Goal: Task Accomplishment & Management: Manage account settings

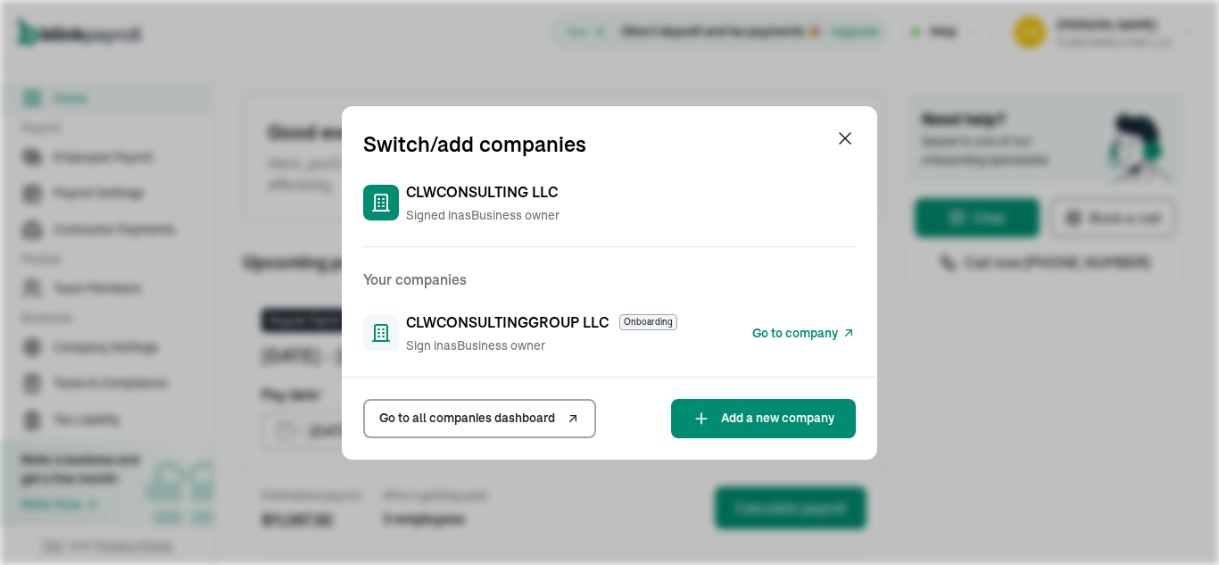
click at [461, 418] on span "Go to all companies dashboard" at bounding box center [467, 418] width 176 height 19
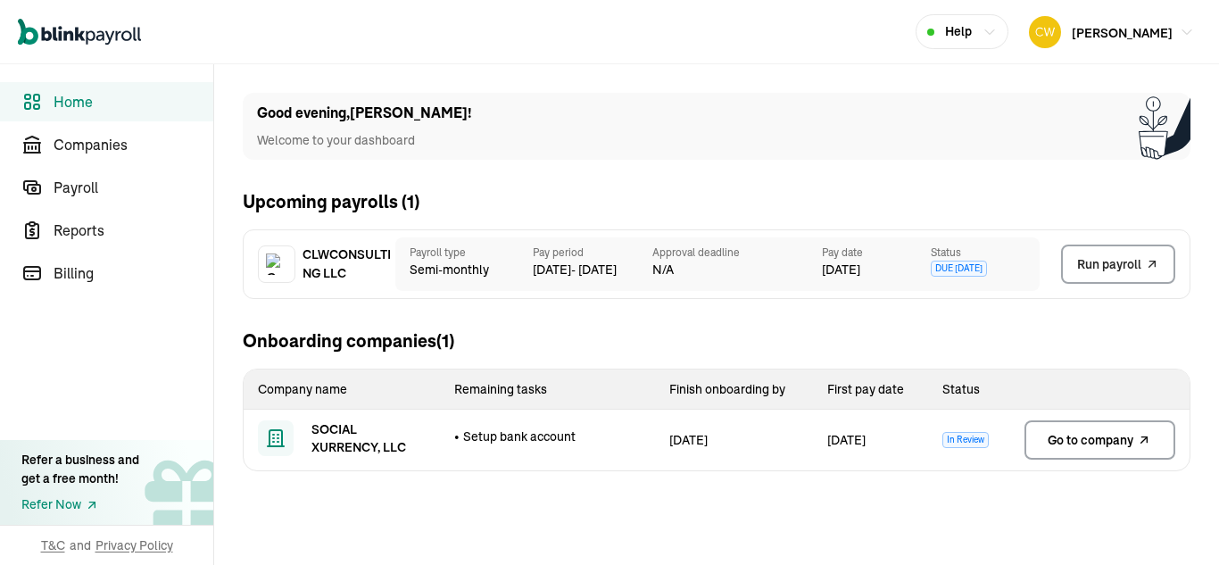
click at [1111, 442] on span "Go to company" at bounding box center [1091, 440] width 86 height 18
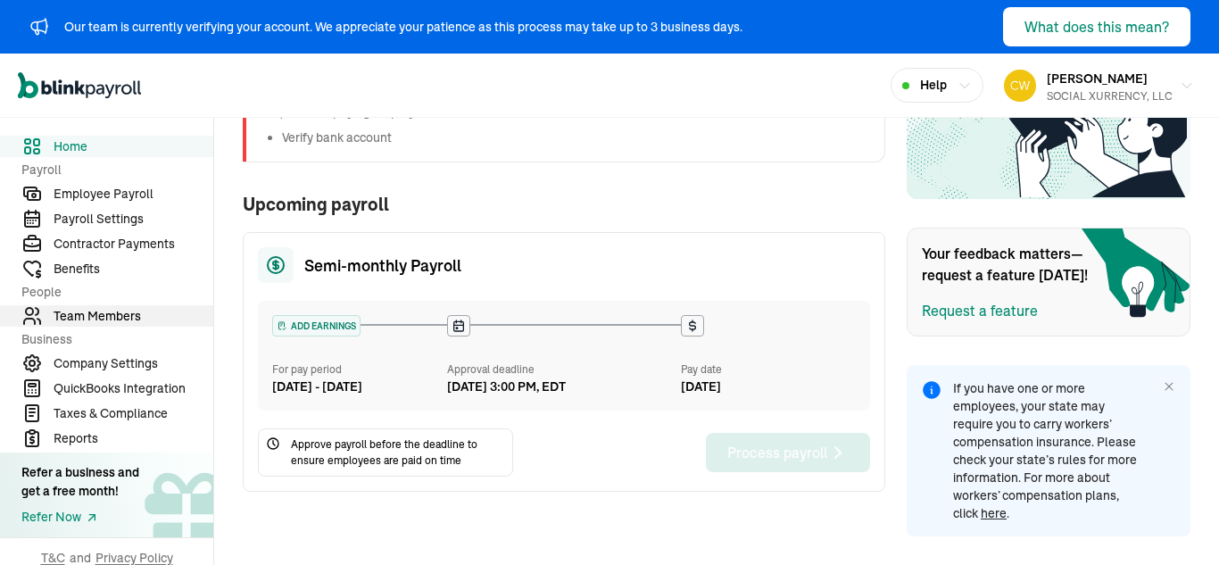
click at [79, 318] on span "Team Members" at bounding box center [134, 316] width 160 height 19
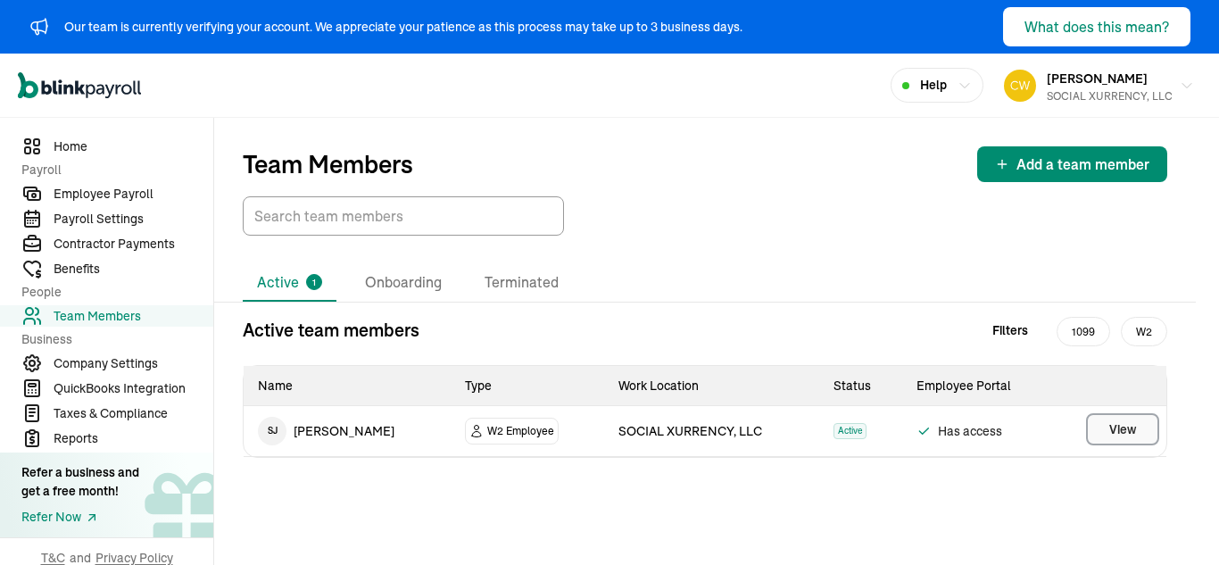
click at [1117, 428] on span "View" at bounding box center [1123, 429] width 27 height 18
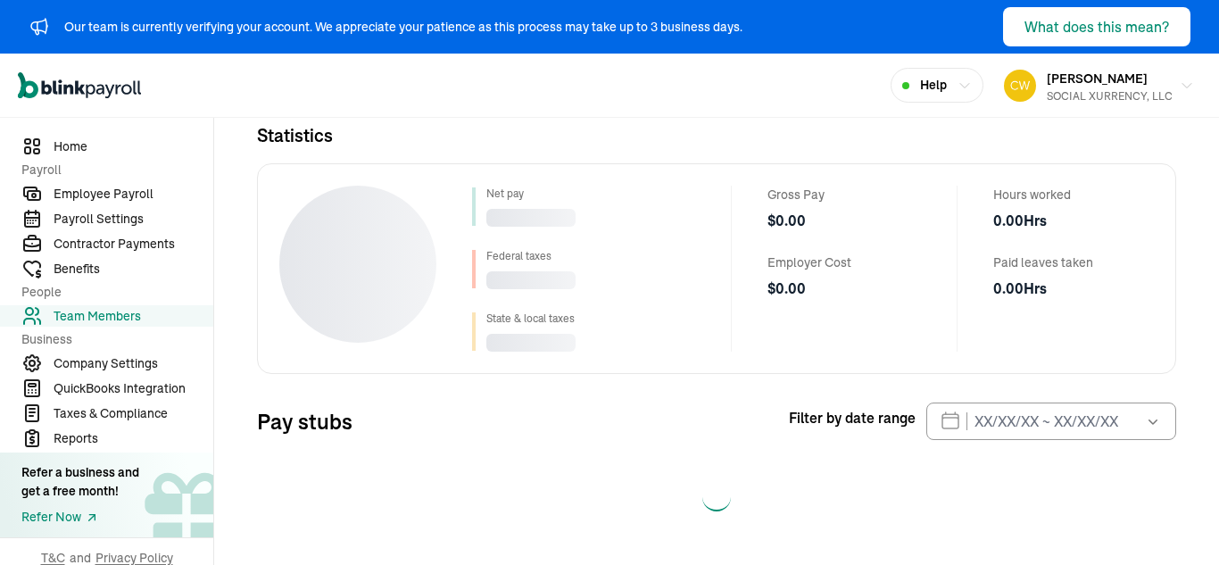
select select "2025"
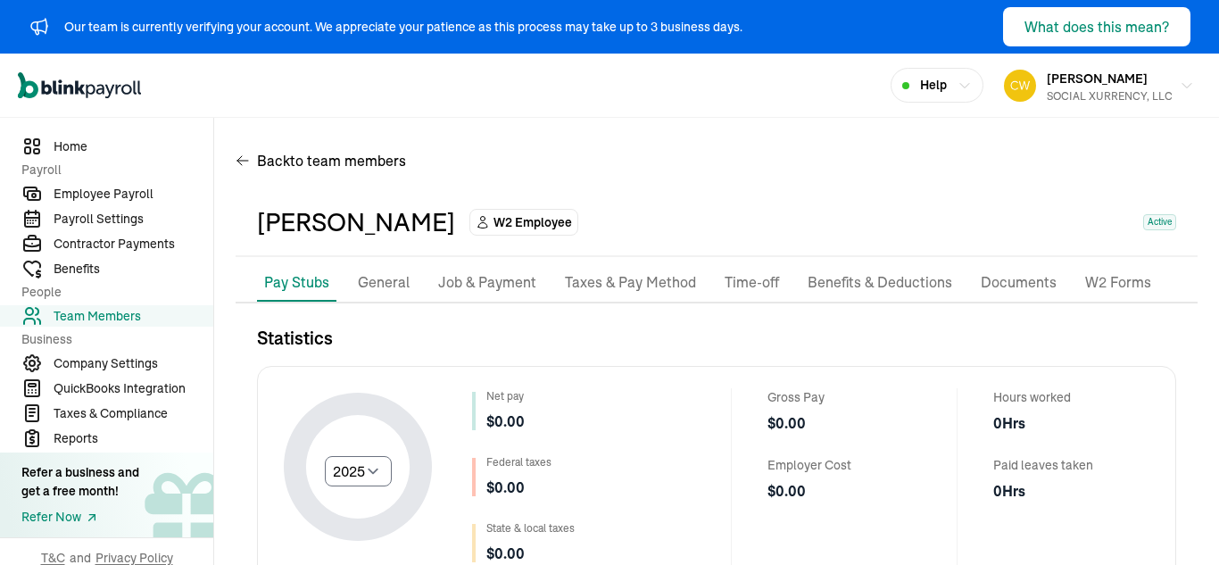
click at [397, 281] on p "General" at bounding box center [384, 282] width 52 height 23
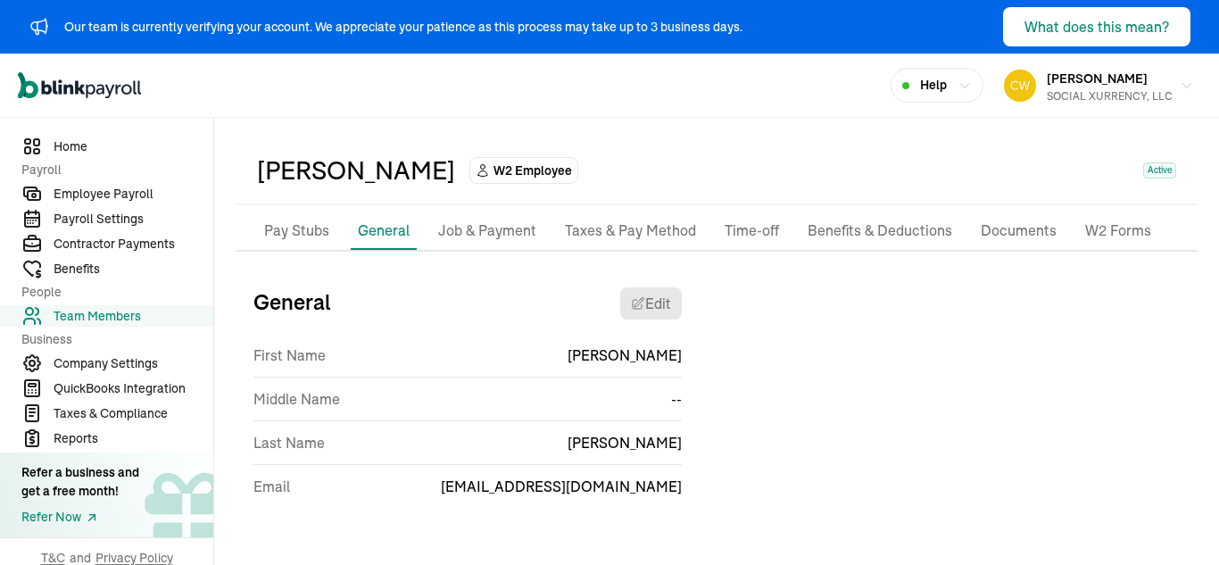
click at [474, 236] on p "Job & Payment" at bounding box center [487, 231] width 98 height 23
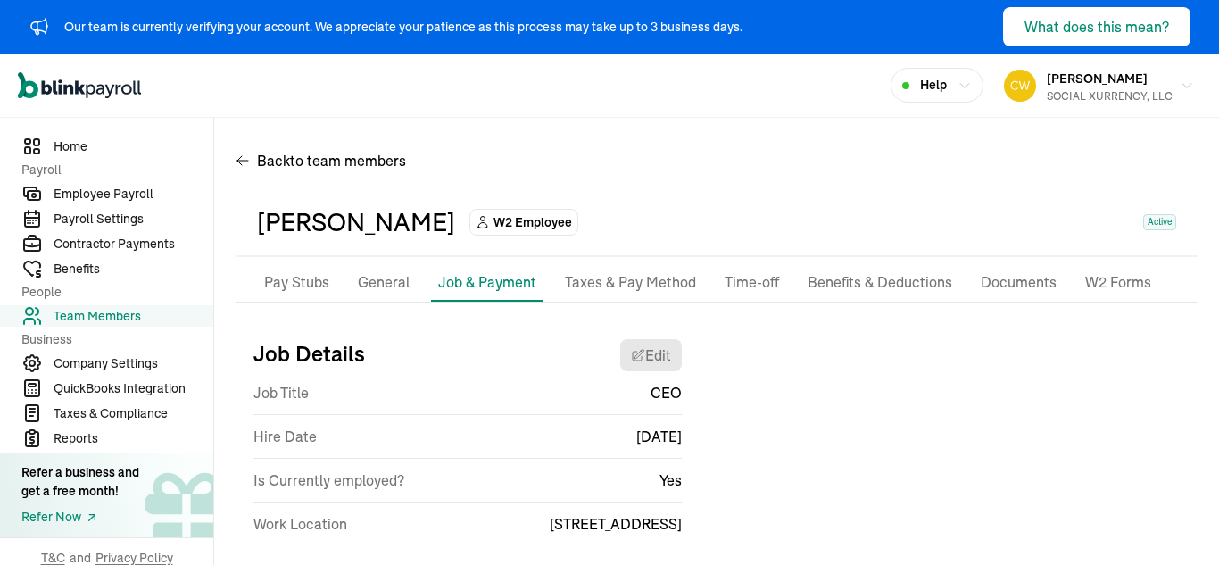
click at [652, 275] on p "Taxes & Pay Method" at bounding box center [630, 282] width 131 height 23
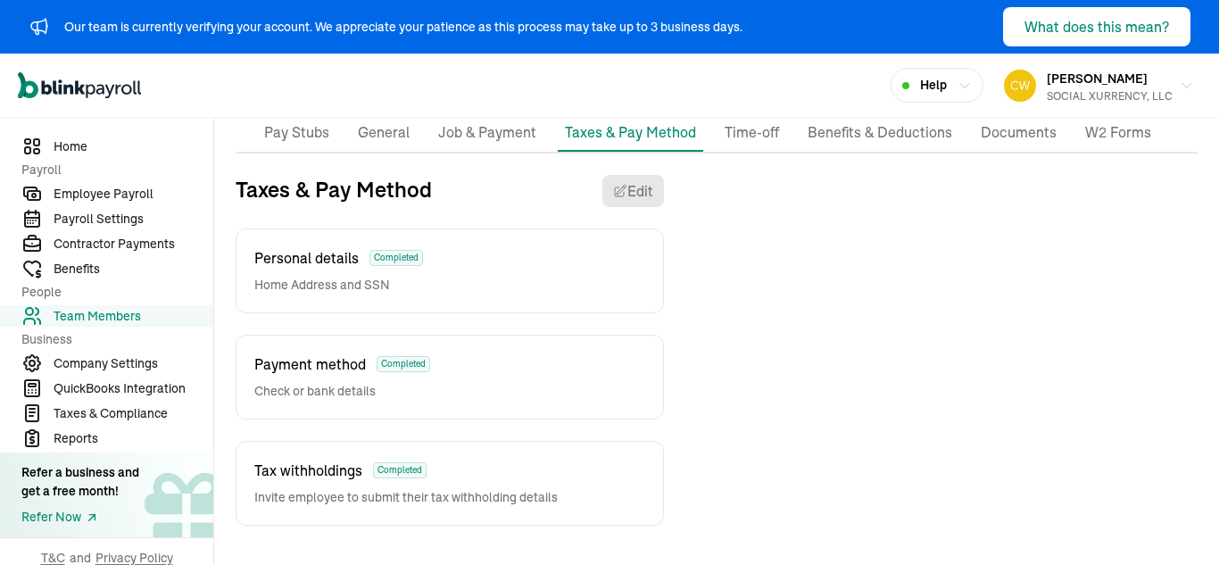
click at [758, 132] on p "Time-off" at bounding box center [752, 132] width 54 height 23
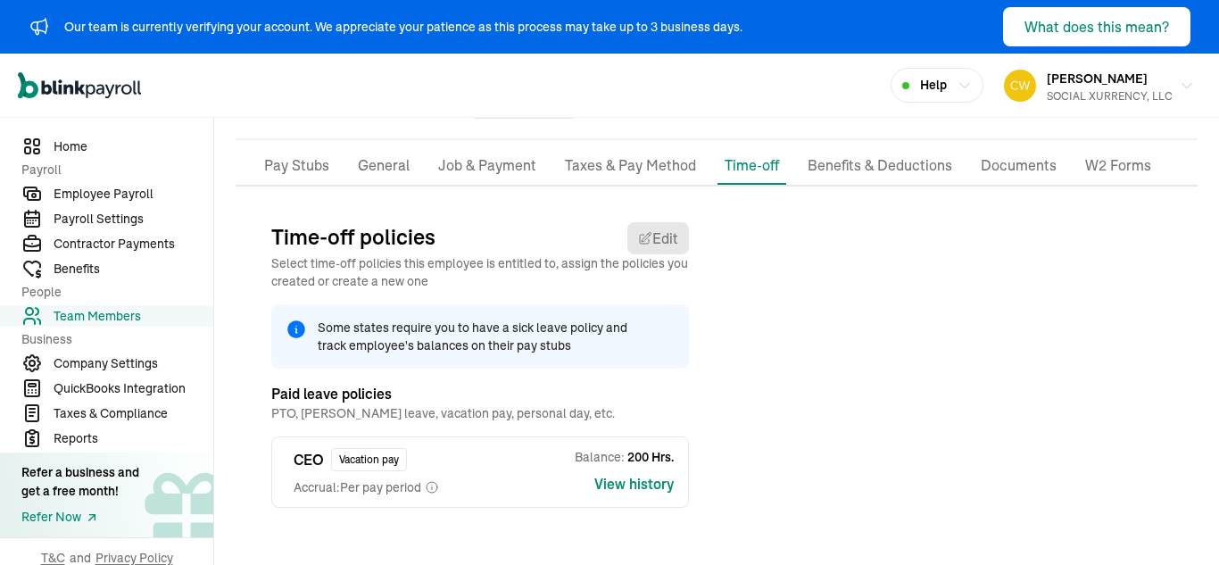
click at [904, 149] on li "Benefits & Deductions" at bounding box center [880, 165] width 159 height 37
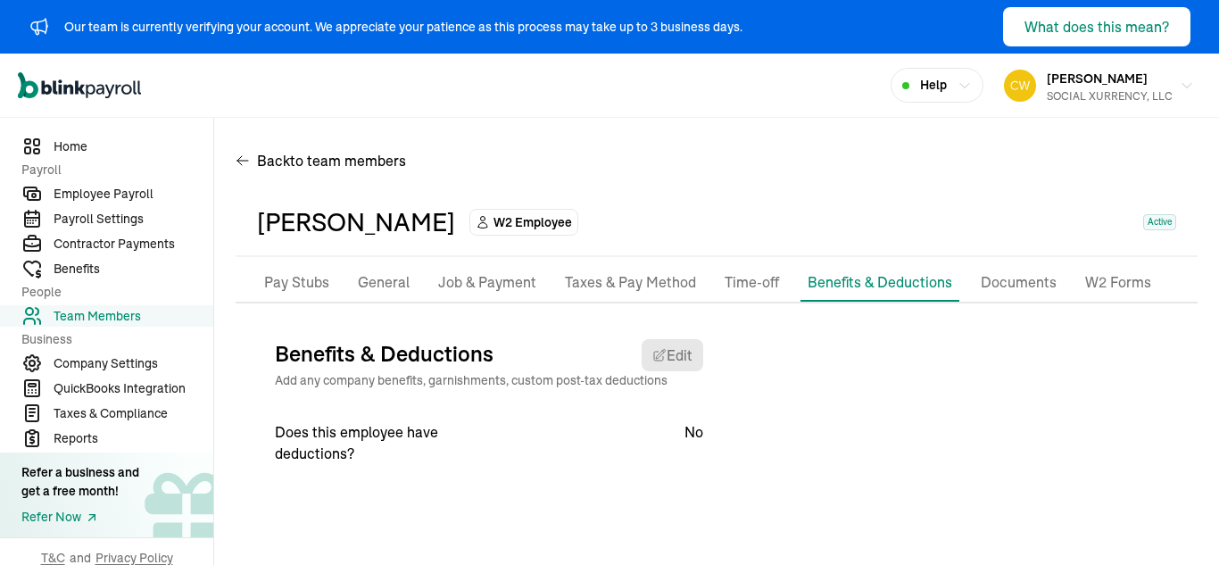
click at [1011, 288] on p "Documents" at bounding box center [1019, 282] width 76 height 23
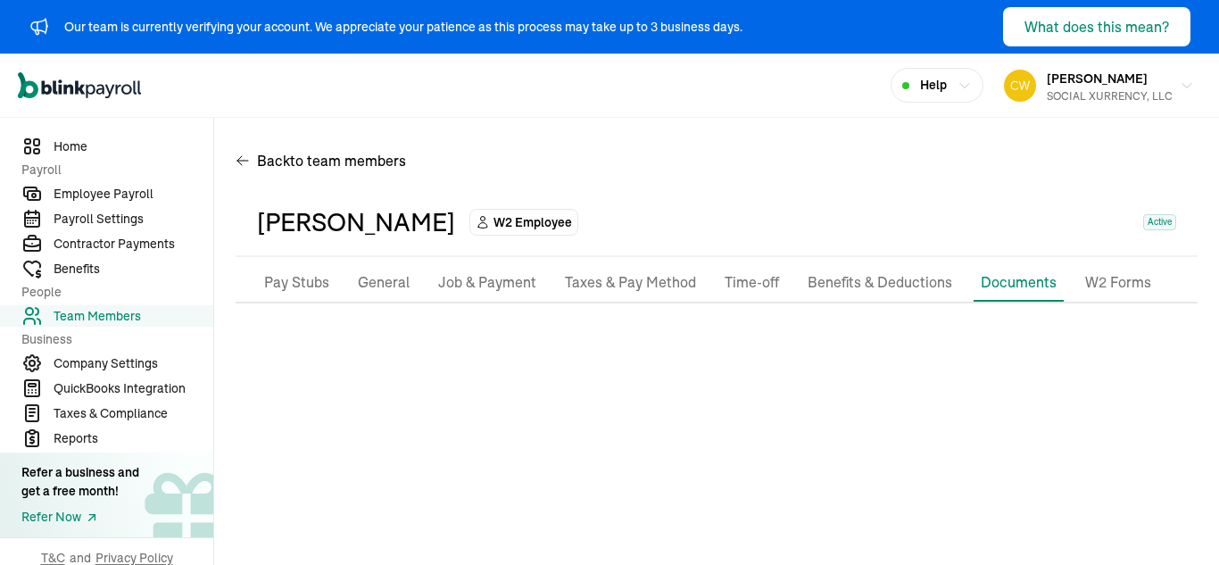
click at [1112, 274] on p "W2 Forms" at bounding box center [1119, 282] width 66 height 23
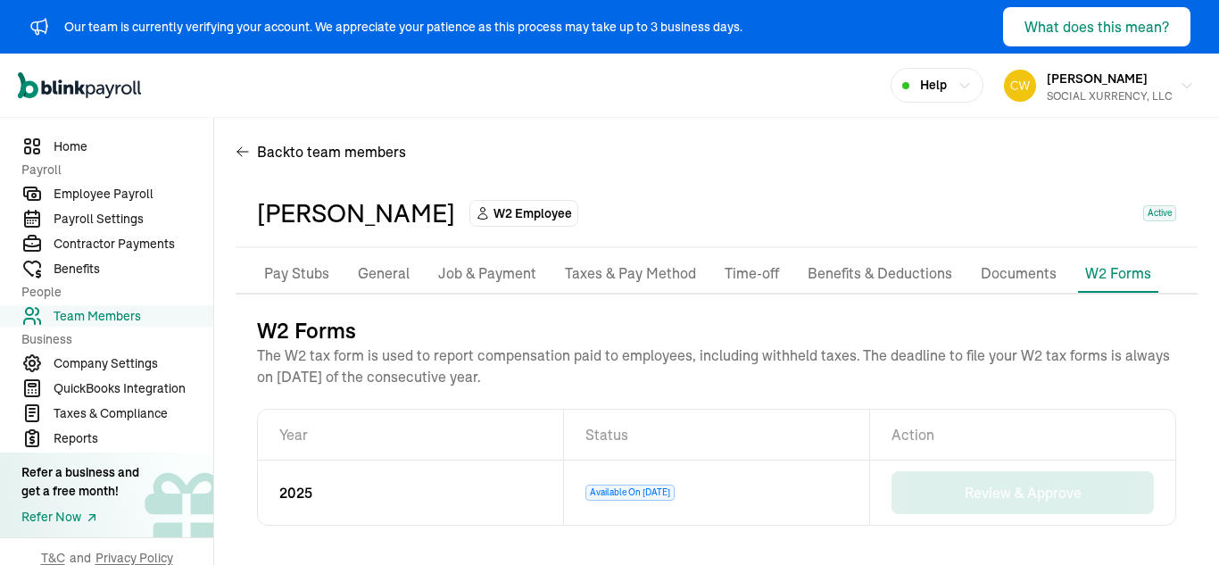
click at [310, 271] on p "Pay Stubs" at bounding box center [296, 273] width 65 height 23
select select "2025"
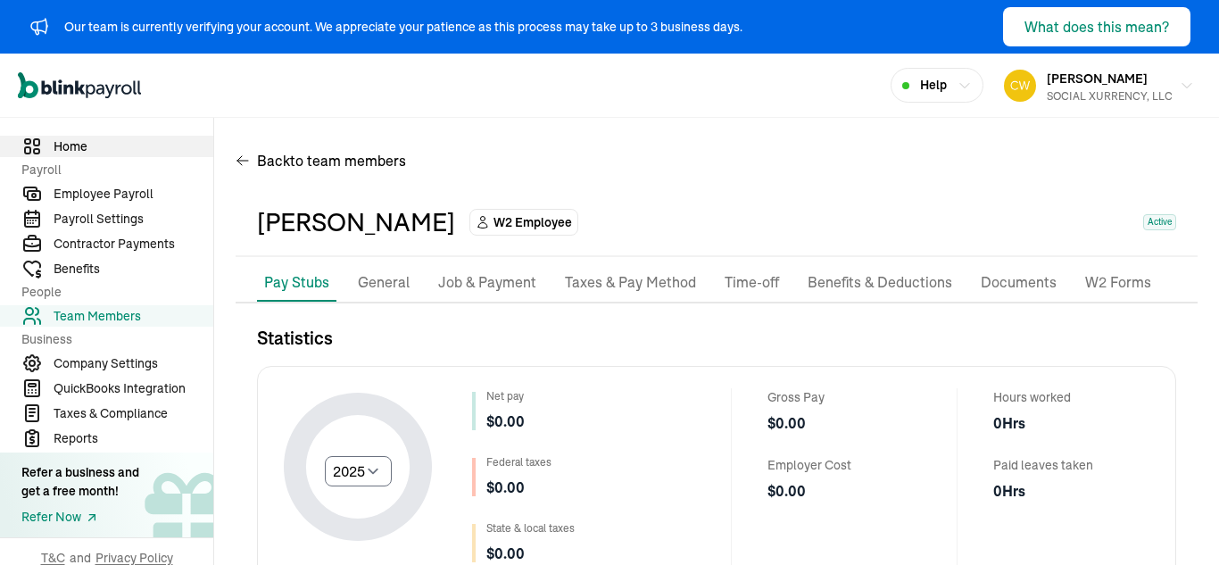
click at [94, 139] on span "Home" at bounding box center [134, 146] width 160 height 19
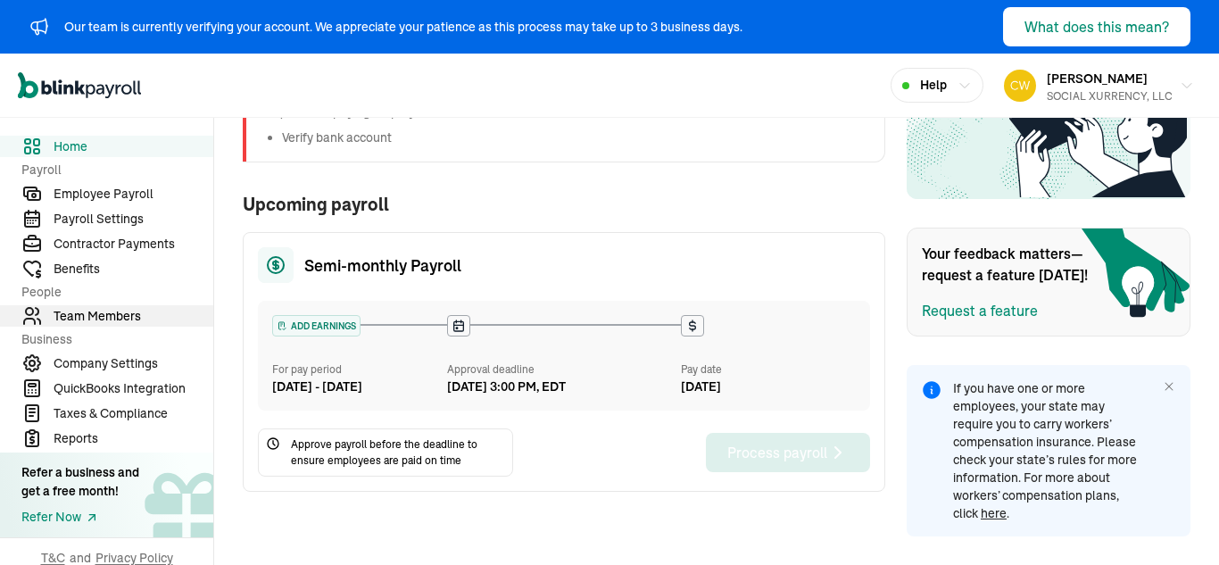
click at [79, 318] on span "Team Members" at bounding box center [134, 316] width 160 height 19
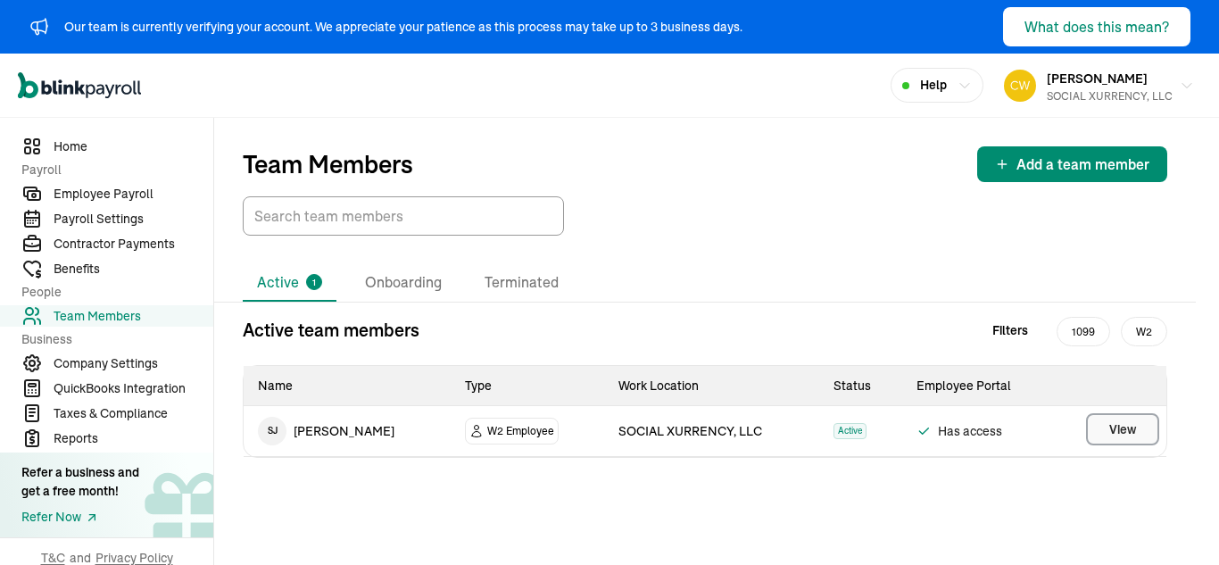
click at [1117, 428] on span "View" at bounding box center [1123, 429] width 27 height 18
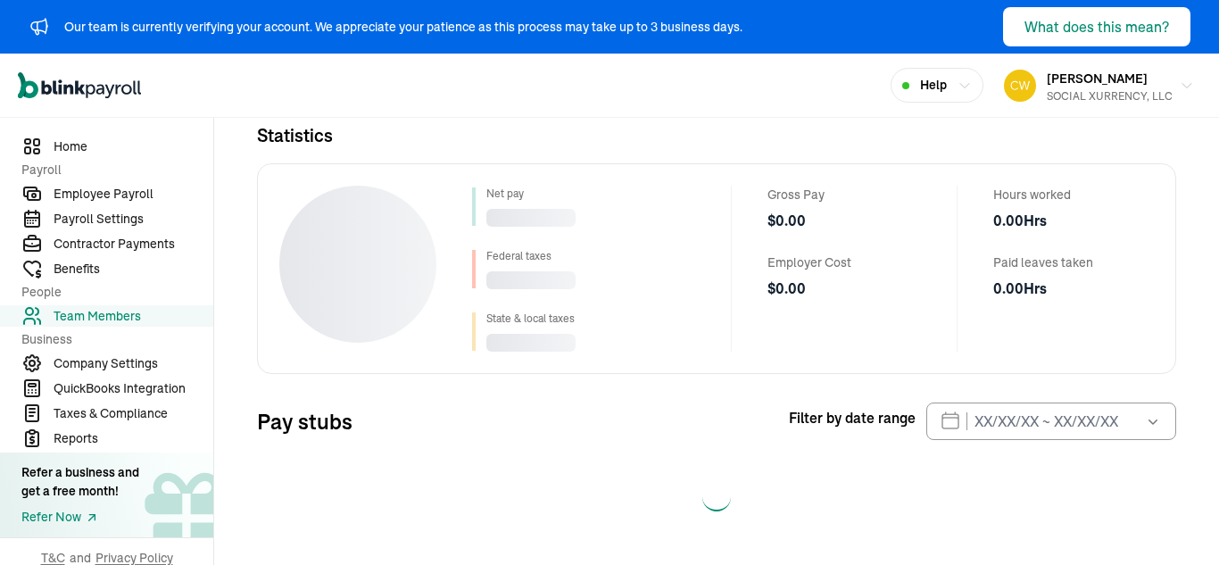
select select "2025"
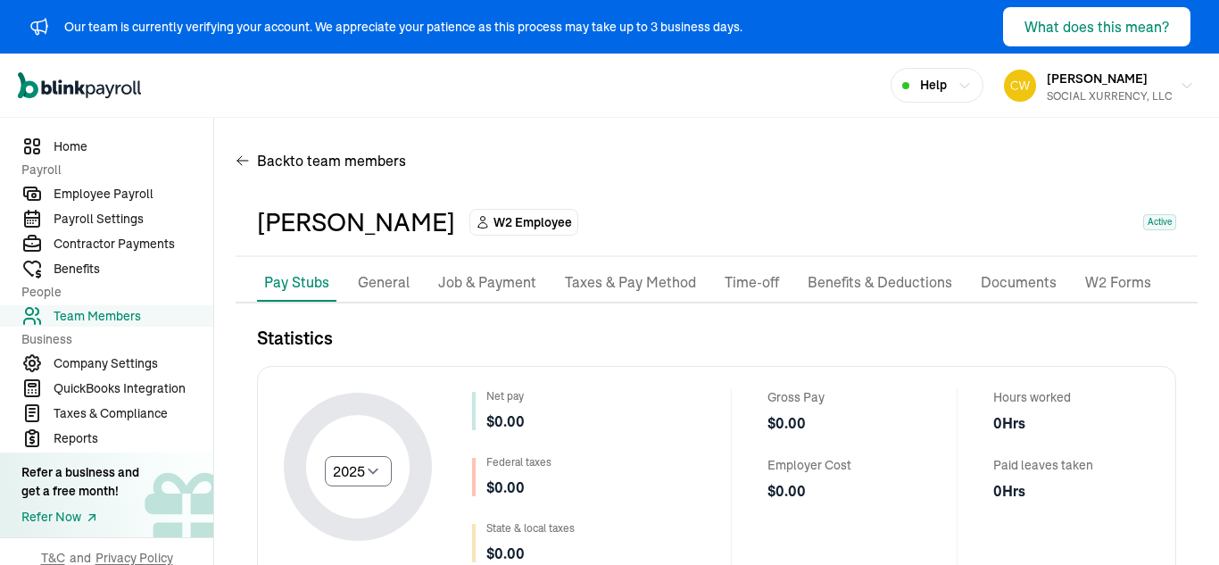
click at [397, 281] on p "General" at bounding box center [384, 282] width 52 height 23
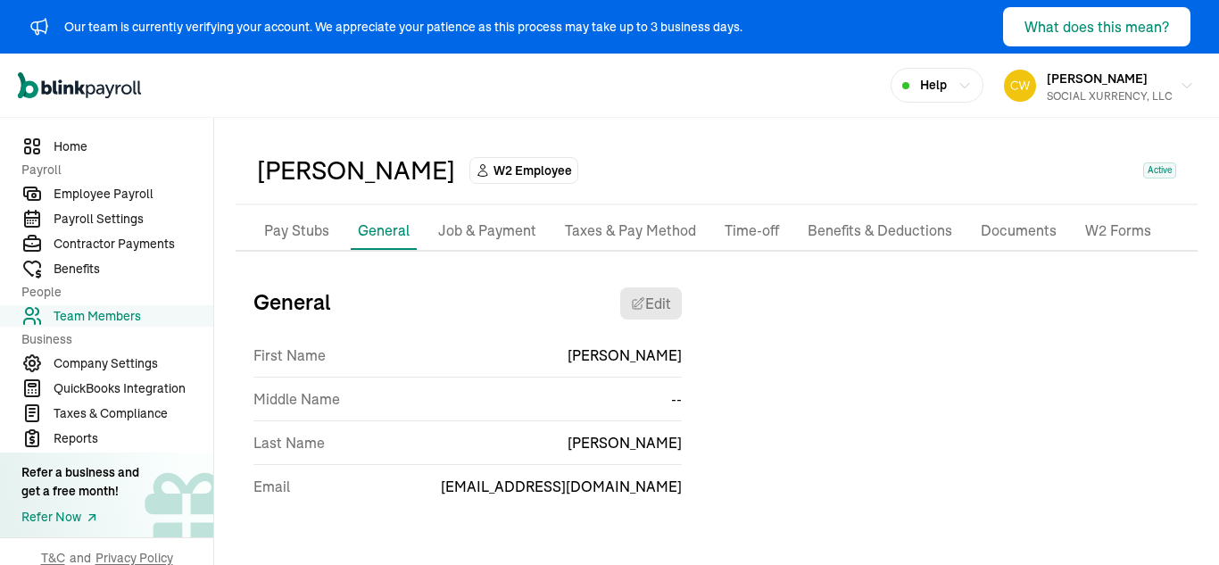
click at [474, 236] on p "Job & Payment" at bounding box center [487, 231] width 98 height 23
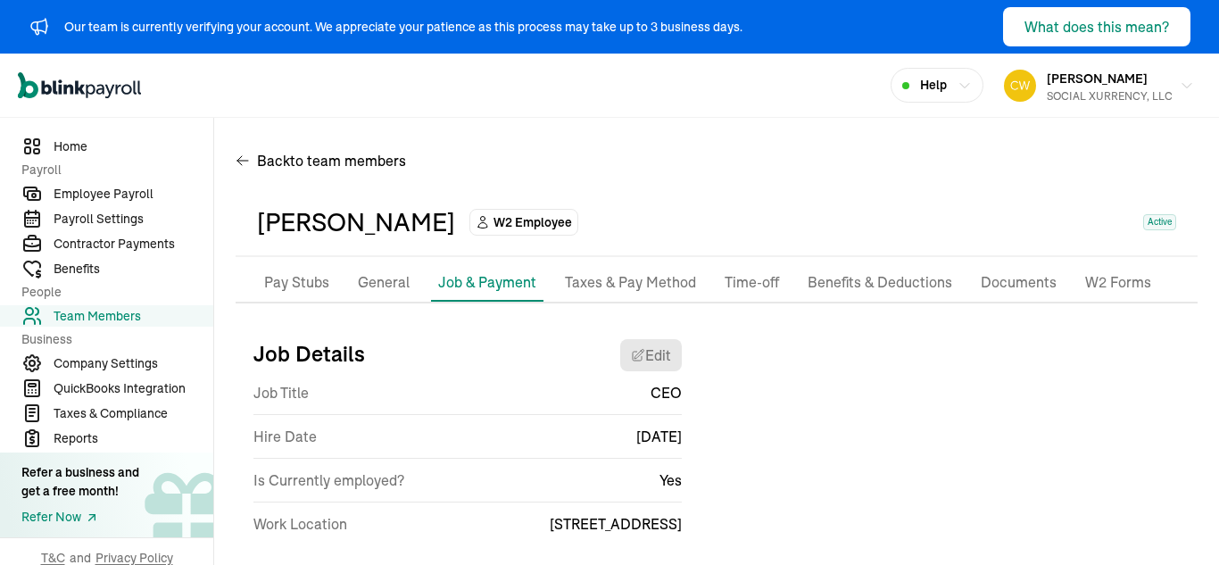
click at [652, 275] on p "Taxes & Pay Method" at bounding box center [630, 282] width 131 height 23
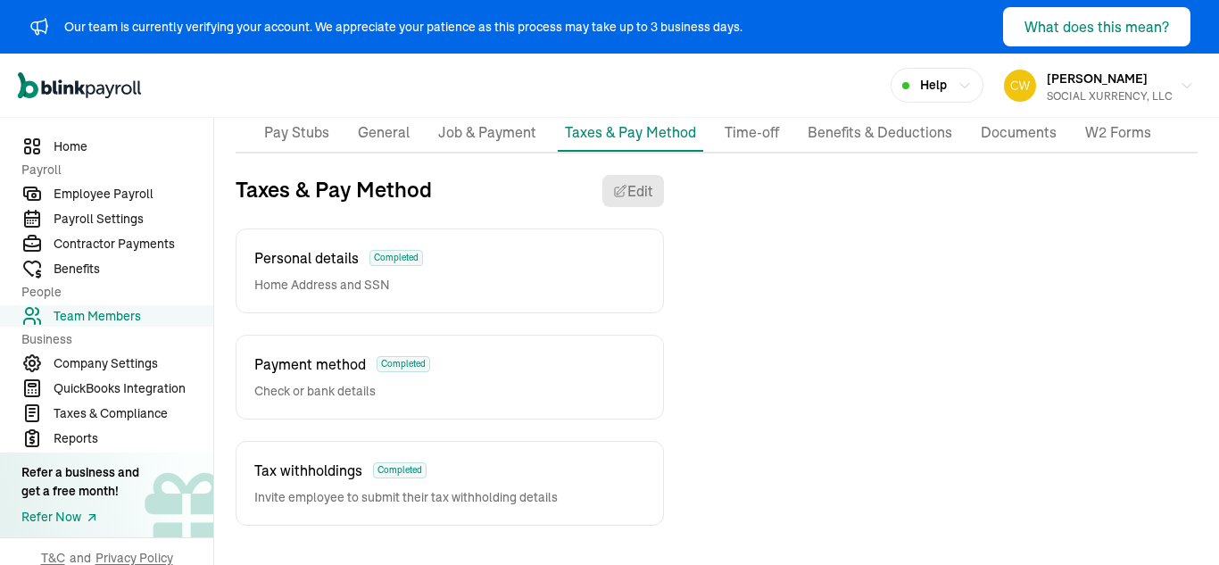
click at [758, 132] on p "Time-off" at bounding box center [752, 132] width 54 height 23
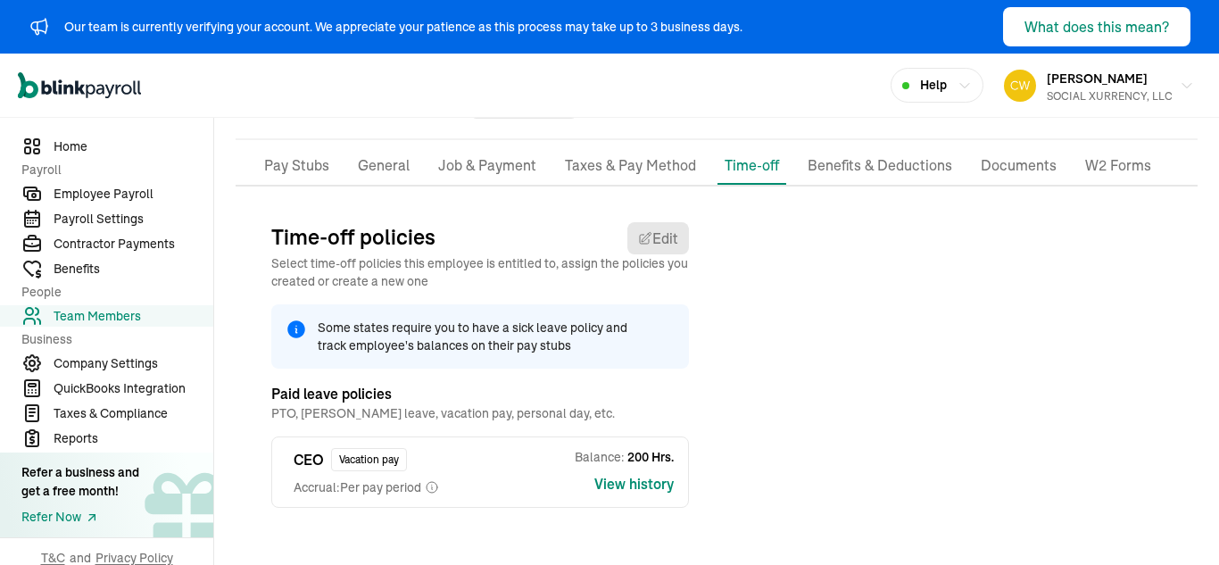
click at [904, 149] on li "Benefits & Deductions" at bounding box center [880, 165] width 159 height 37
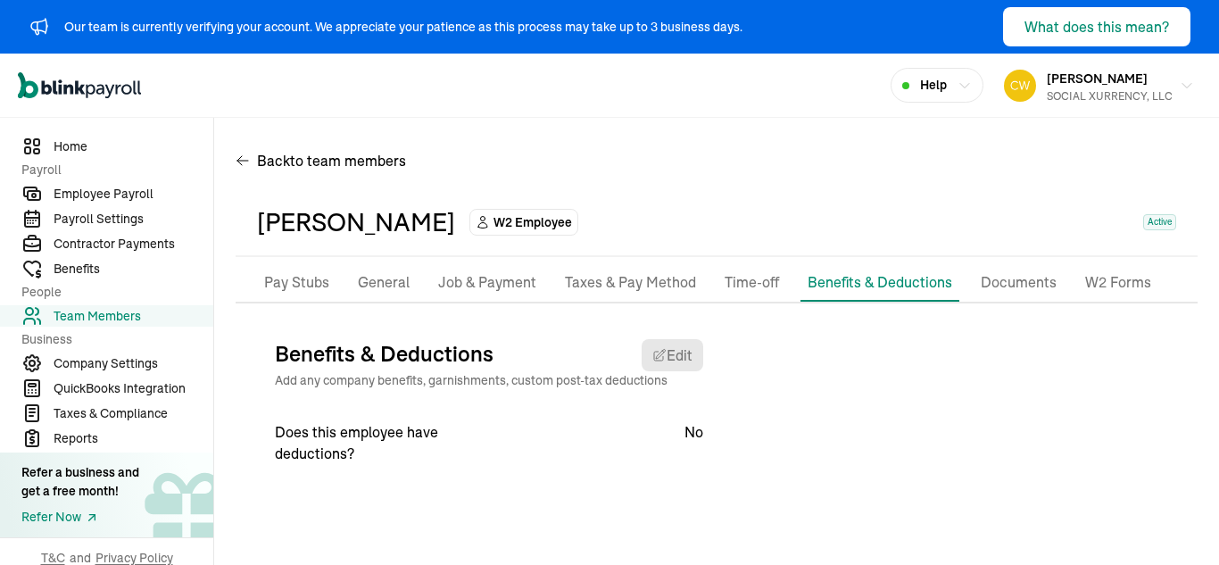
click at [1011, 288] on p "Documents" at bounding box center [1019, 282] width 76 height 23
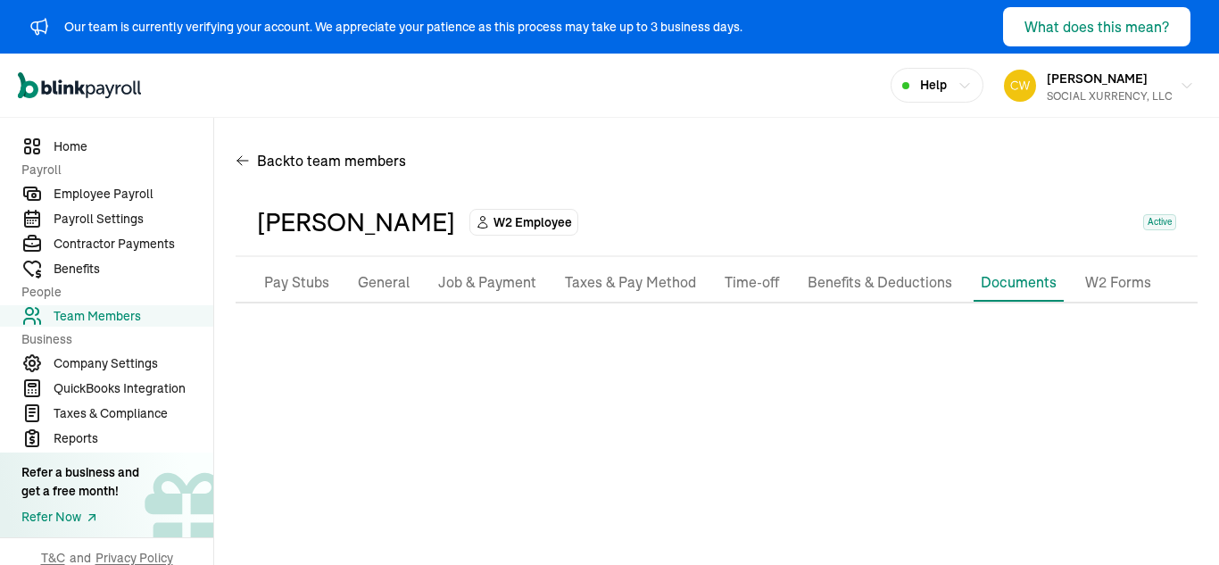
click at [1112, 274] on p "W2 Forms" at bounding box center [1119, 282] width 66 height 23
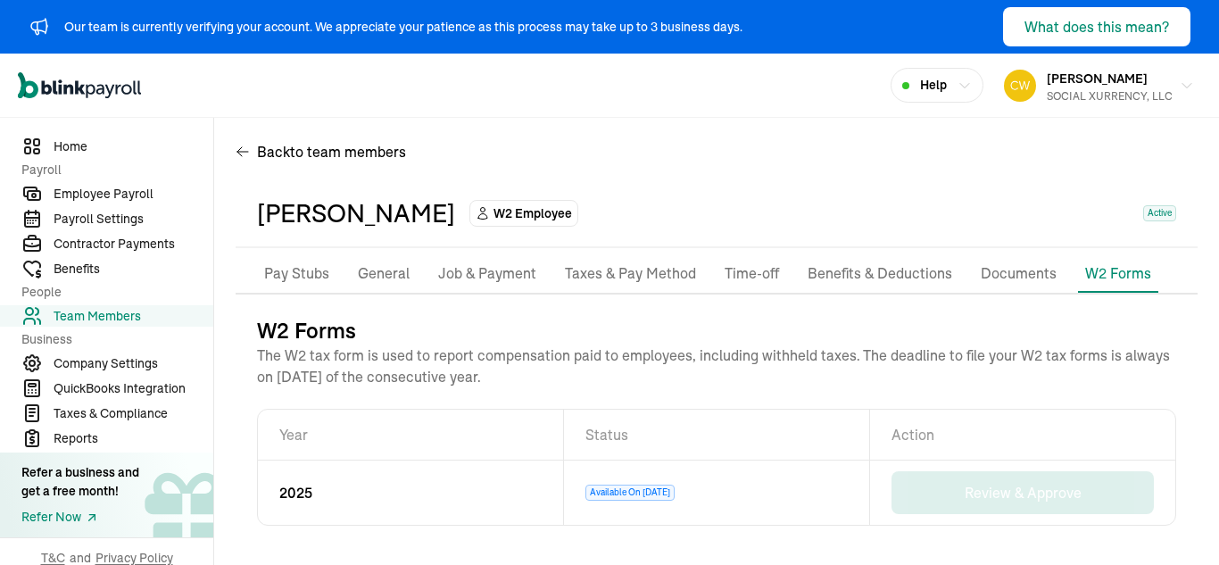
click at [310, 271] on p "Pay Stubs" at bounding box center [296, 273] width 65 height 23
select select "2025"
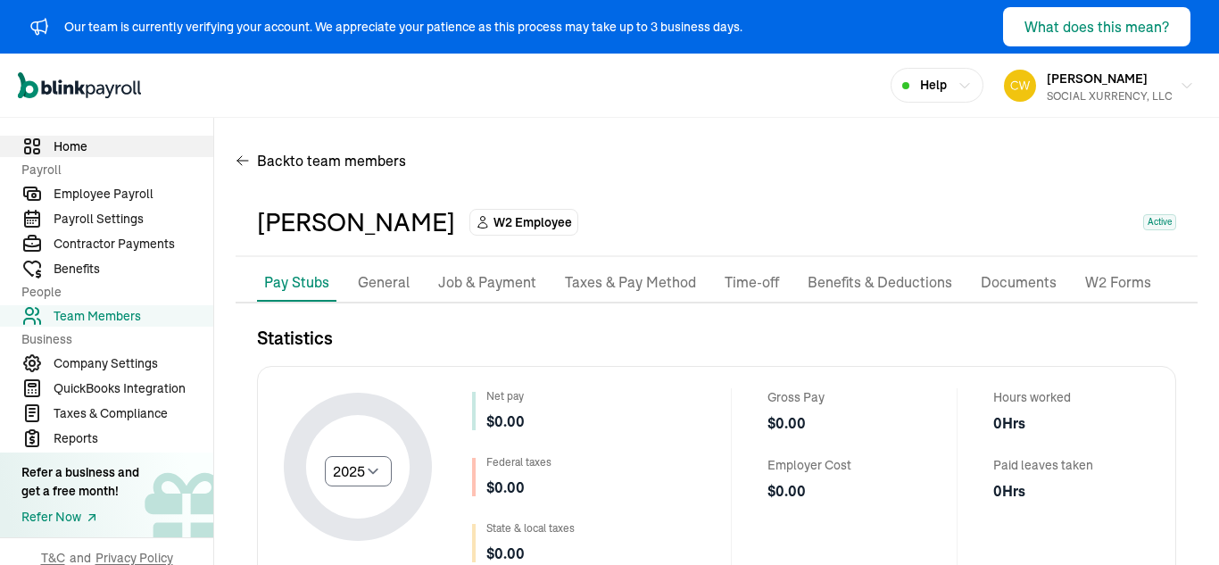
click at [94, 139] on span "Home" at bounding box center [134, 146] width 160 height 19
